Goal: Task Accomplishment & Management: Use online tool/utility

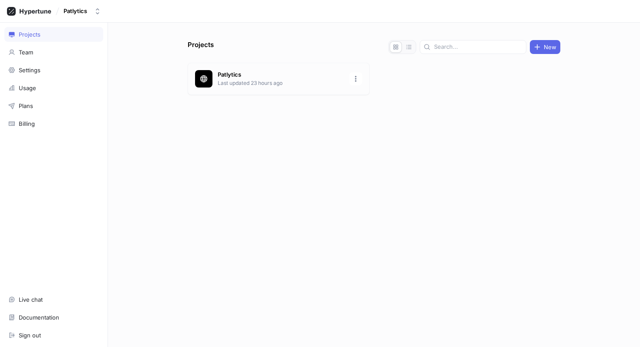
click at [239, 86] on p "Last updated 23 hours ago" at bounding box center [281, 83] width 126 height 8
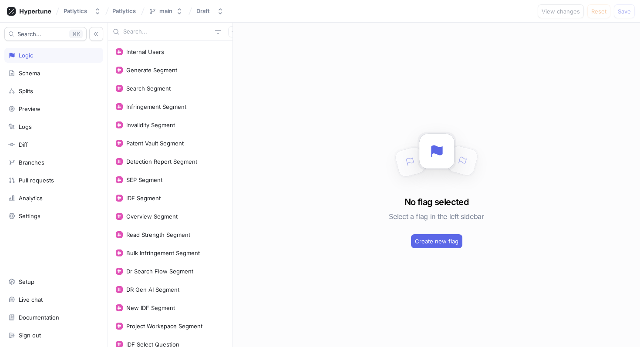
click at [144, 32] on input "text" at bounding box center [167, 31] width 88 height 9
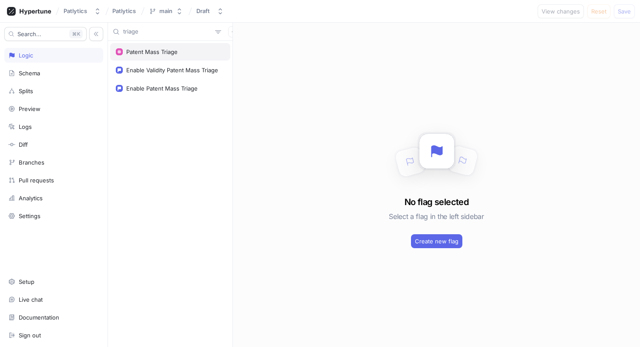
type input "triage"
click at [150, 51] on div "Patent Mass Triage" at bounding box center [151, 51] width 51 height 7
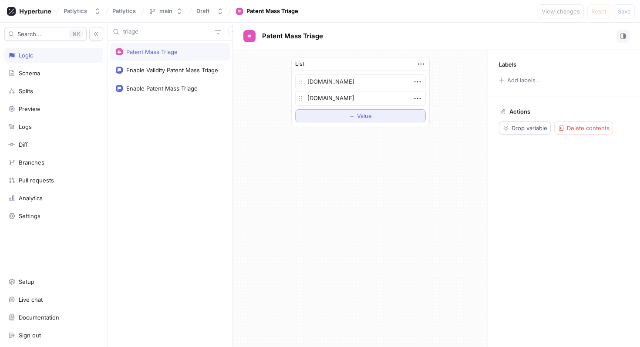
click at [333, 117] on button "＋ Value" at bounding box center [360, 115] width 131 height 13
type textarea "x"
type textarea "h"
type textarea "x"
type textarea "ho"
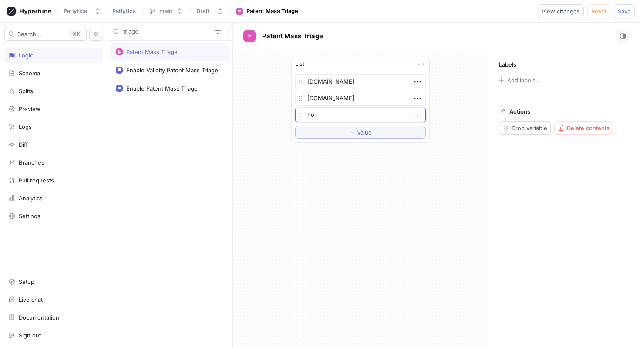
type textarea "x"
type textarea "h"
type textarea "x"
type textarea "y"
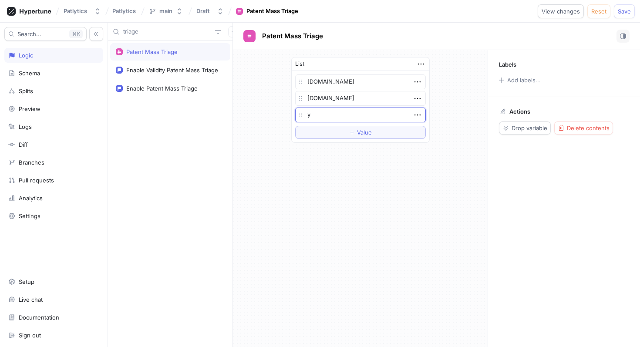
type textarea "x"
type textarea "yo"
type textarea "x"
type textarea "you"
type textarea "x"
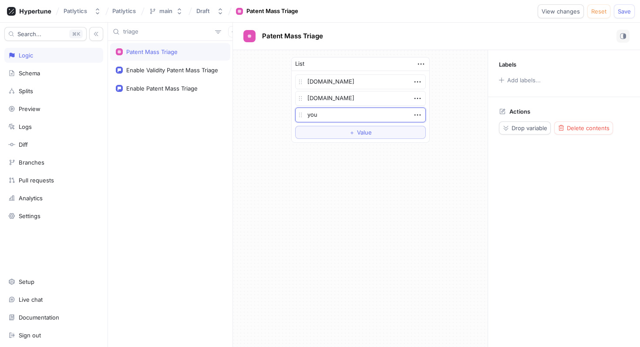
type textarea "youn"
type textarea "x"
type textarea "young"
type textarea "x"
type textarea "youngb"
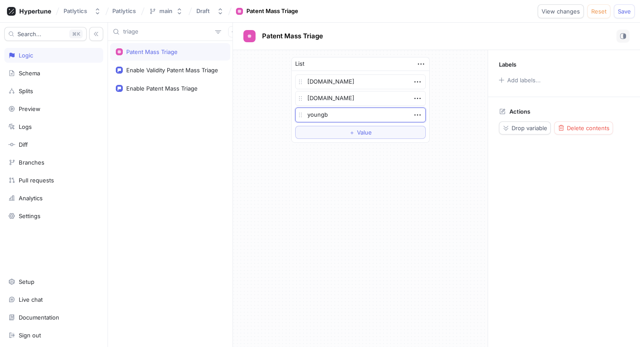
type textarea "x"
type textarea "youngba"
type textarea "x"
type textarea "youngbasi"
type textarea "x"
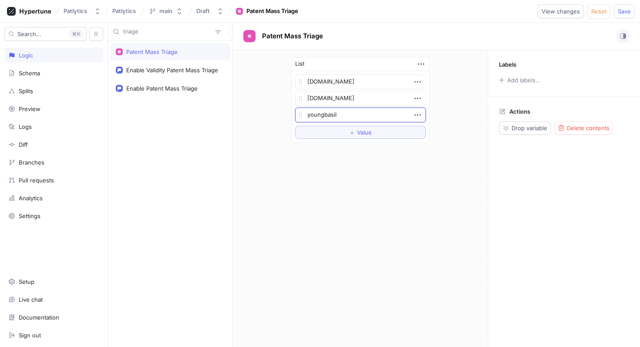
type textarea "youngbasile"
type textarea "x"
type textarea "[DOMAIN_NAME]"
type textarea "x"
type textarea "[DOMAIN_NAME]"
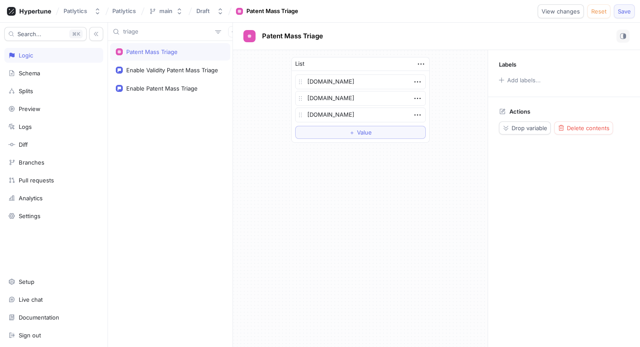
click at [618, 13] on span "Save" at bounding box center [623, 11] width 13 height 5
type textarea "x"
